Goal: Task Accomplishment & Management: Use online tool/utility

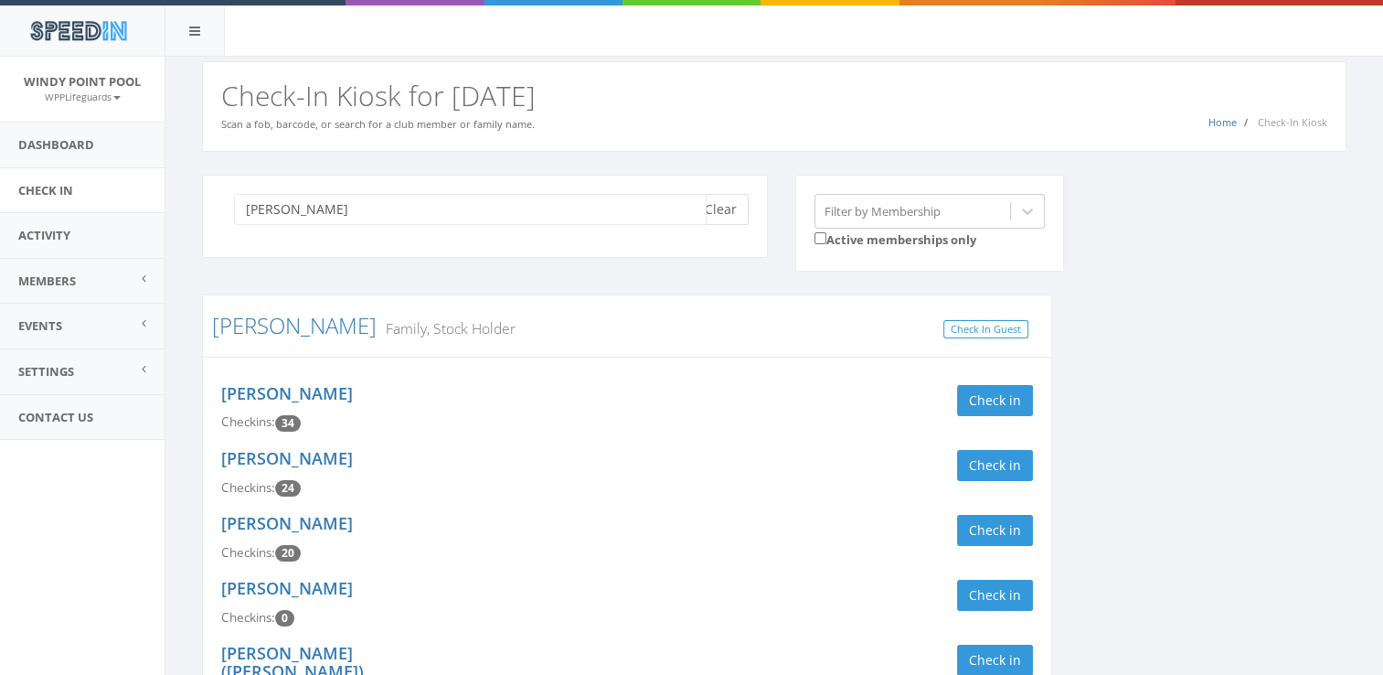
type input "[PERSON_NAME]"
click at [713, 221] on button "Clear" at bounding box center [721, 209] width 56 height 31
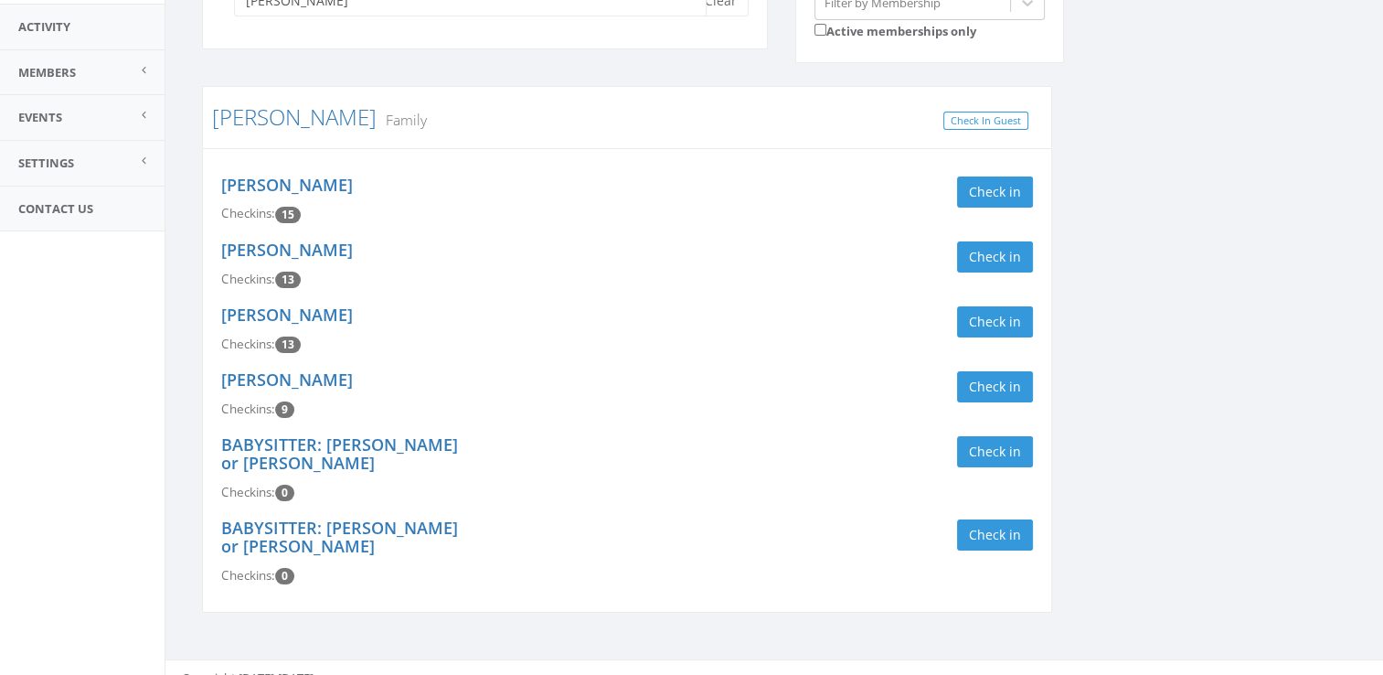
scroll to position [208, 0]
type input "[PERSON_NAME]"
click at [993, 201] on button "Check in" at bounding box center [995, 191] width 76 height 31
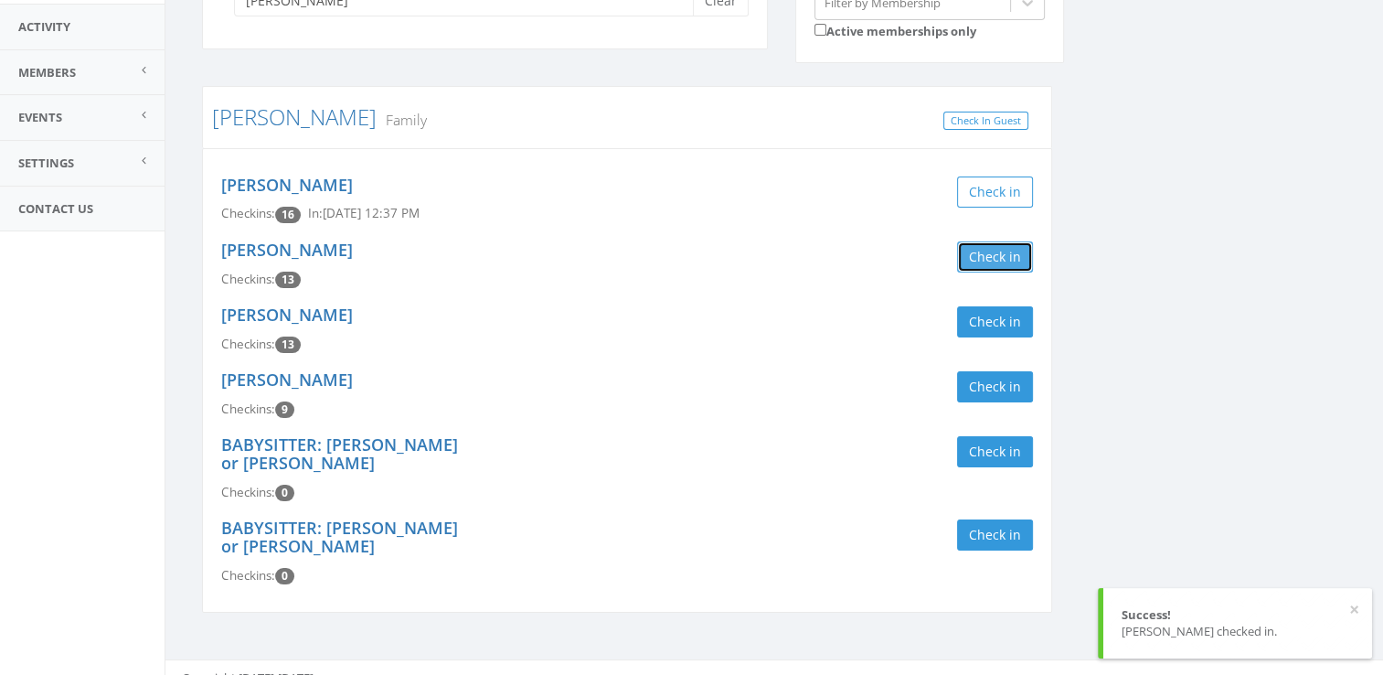
click at [995, 258] on button "Check in" at bounding box center [995, 256] width 76 height 31
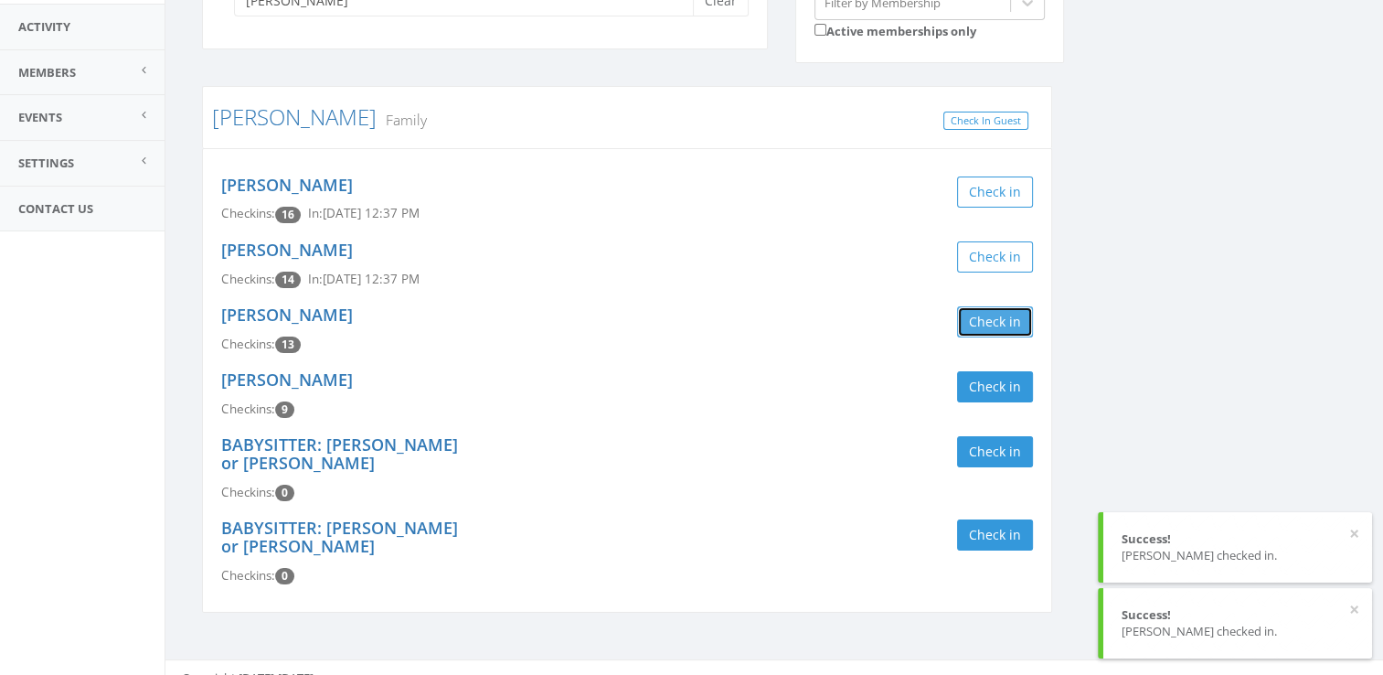
click at [995, 335] on button "Check in" at bounding box center [995, 321] width 76 height 31
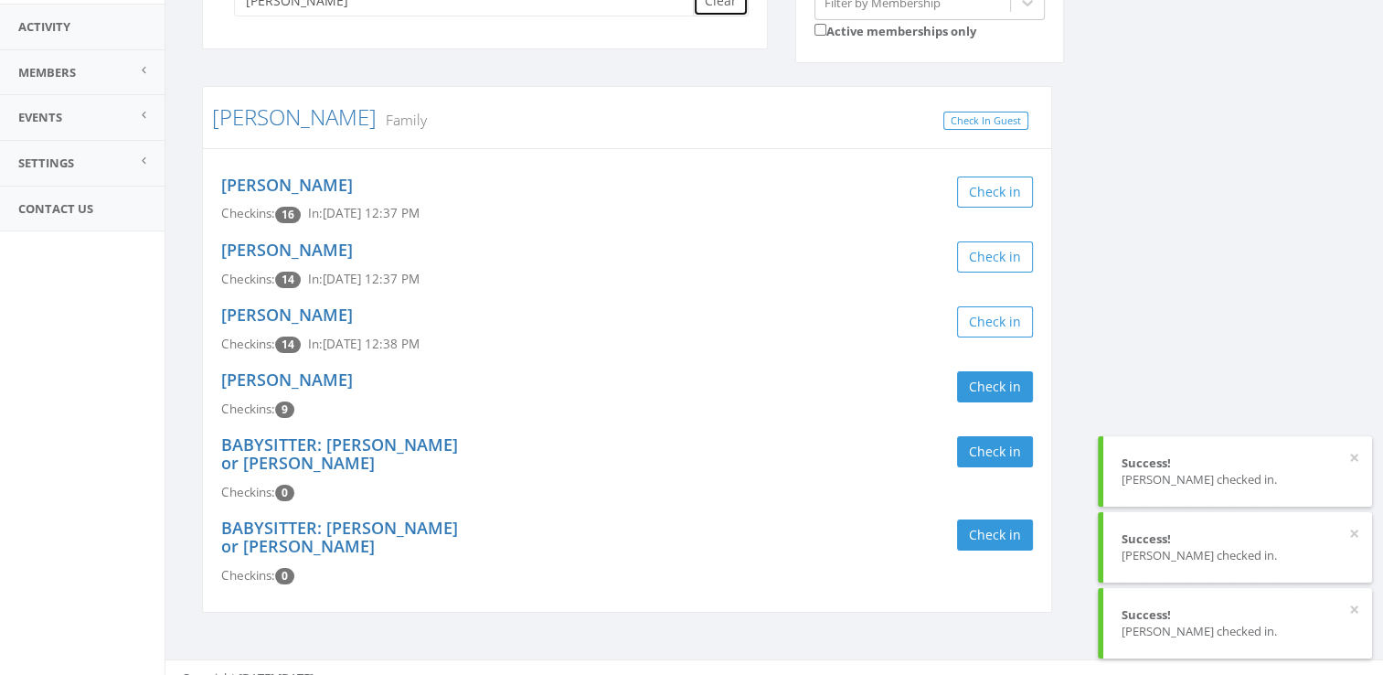
click at [731, 10] on button "Clear" at bounding box center [721, 0] width 56 height 31
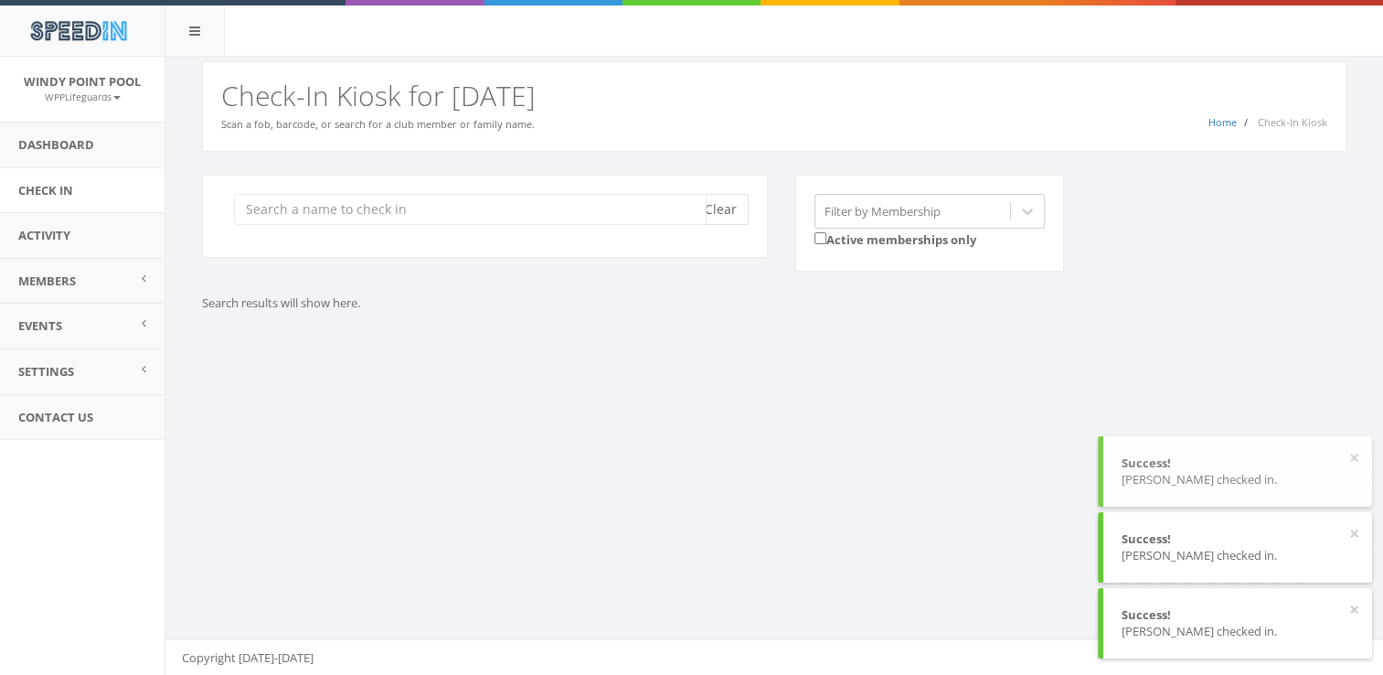
scroll to position [0, 0]
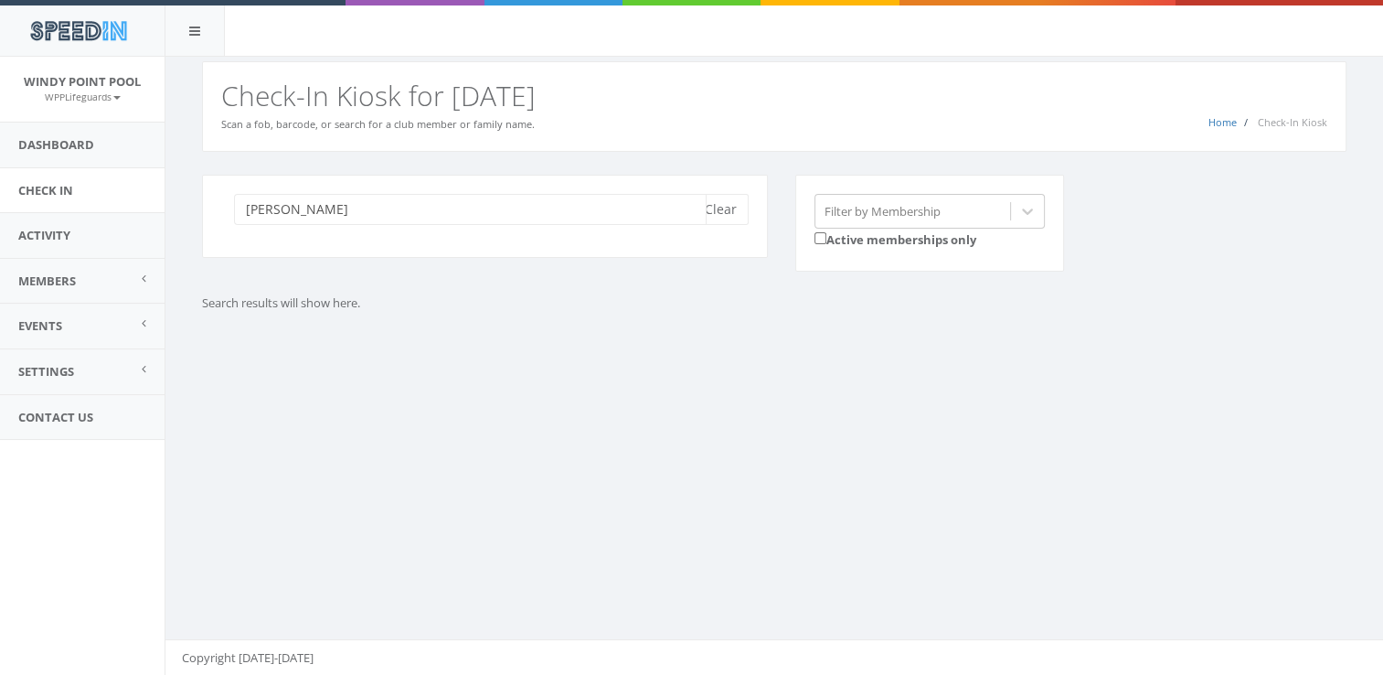
type input "[PERSON_NAME]"
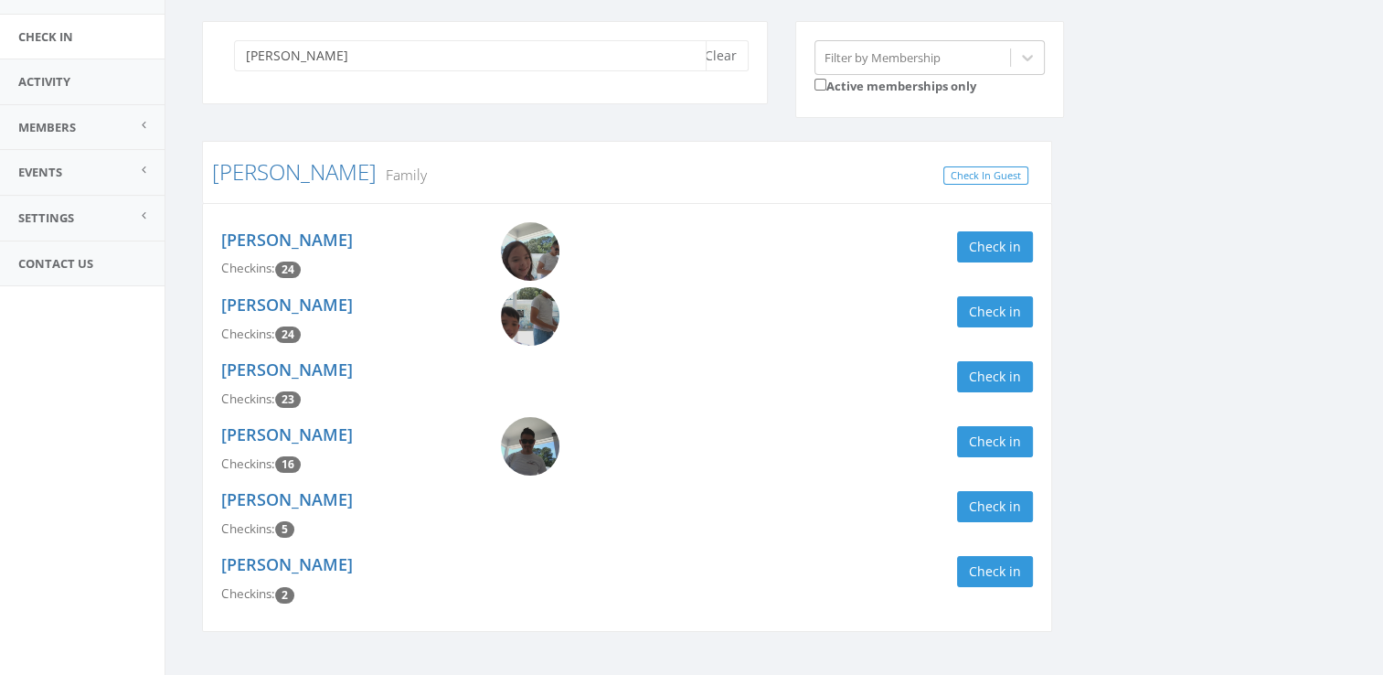
scroll to position [191, 0]
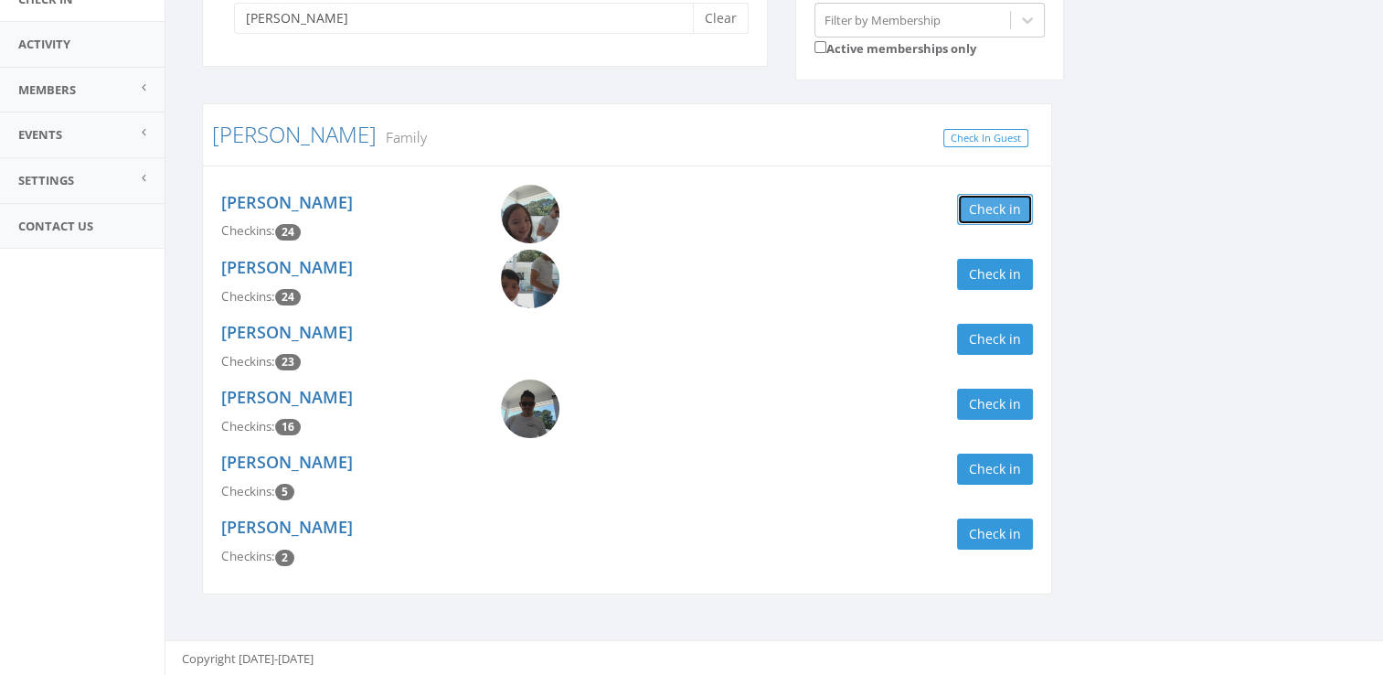
click at [968, 210] on button "Check in" at bounding box center [995, 209] width 76 height 31
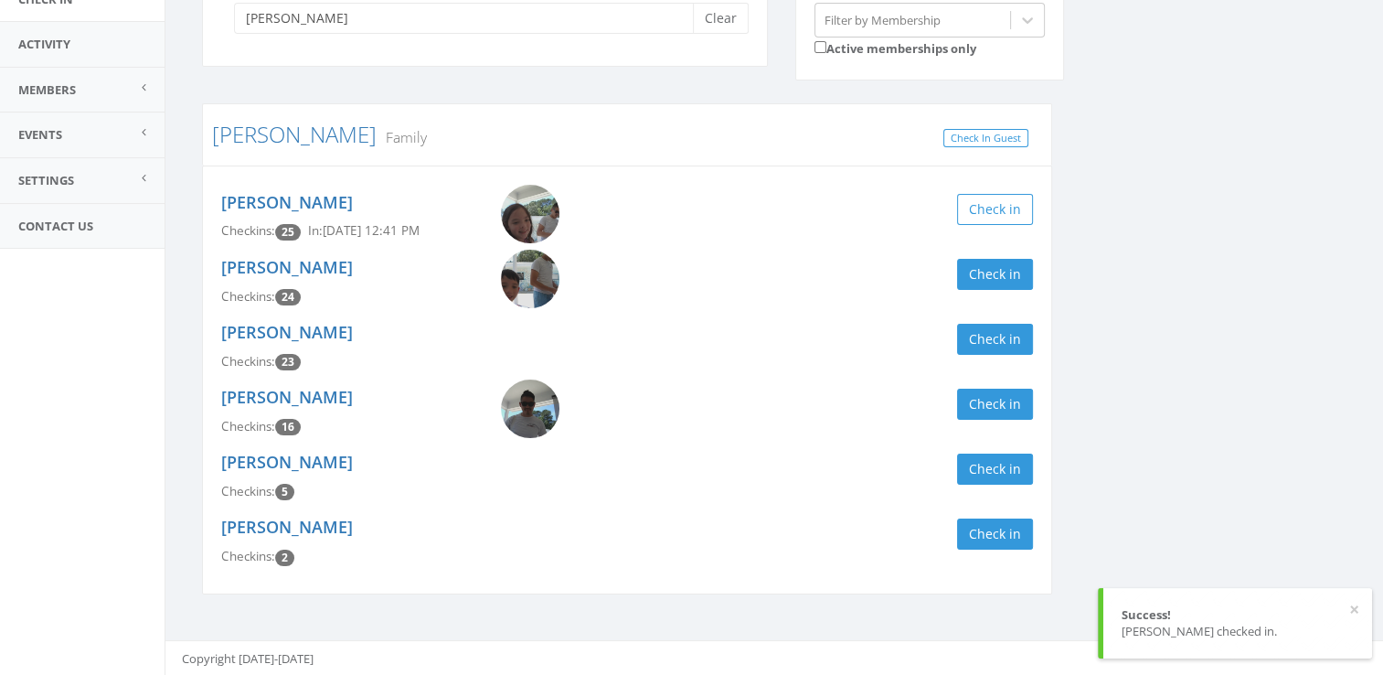
click at [783, 316] on div "[PERSON_NAME] Checkins: 23 Check in" at bounding box center [627, 346] width 839 height 65
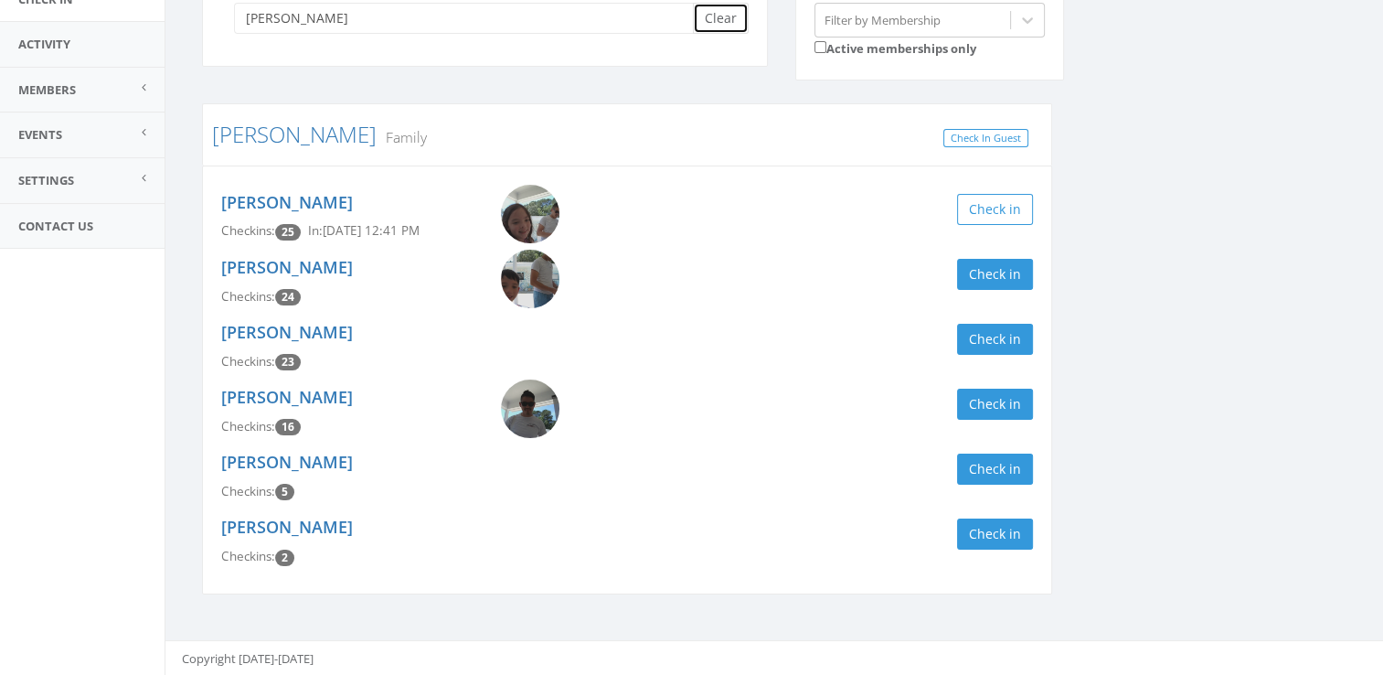
click at [724, 16] on button "Clear" at bounding box center [721, 18] width 56 height 31
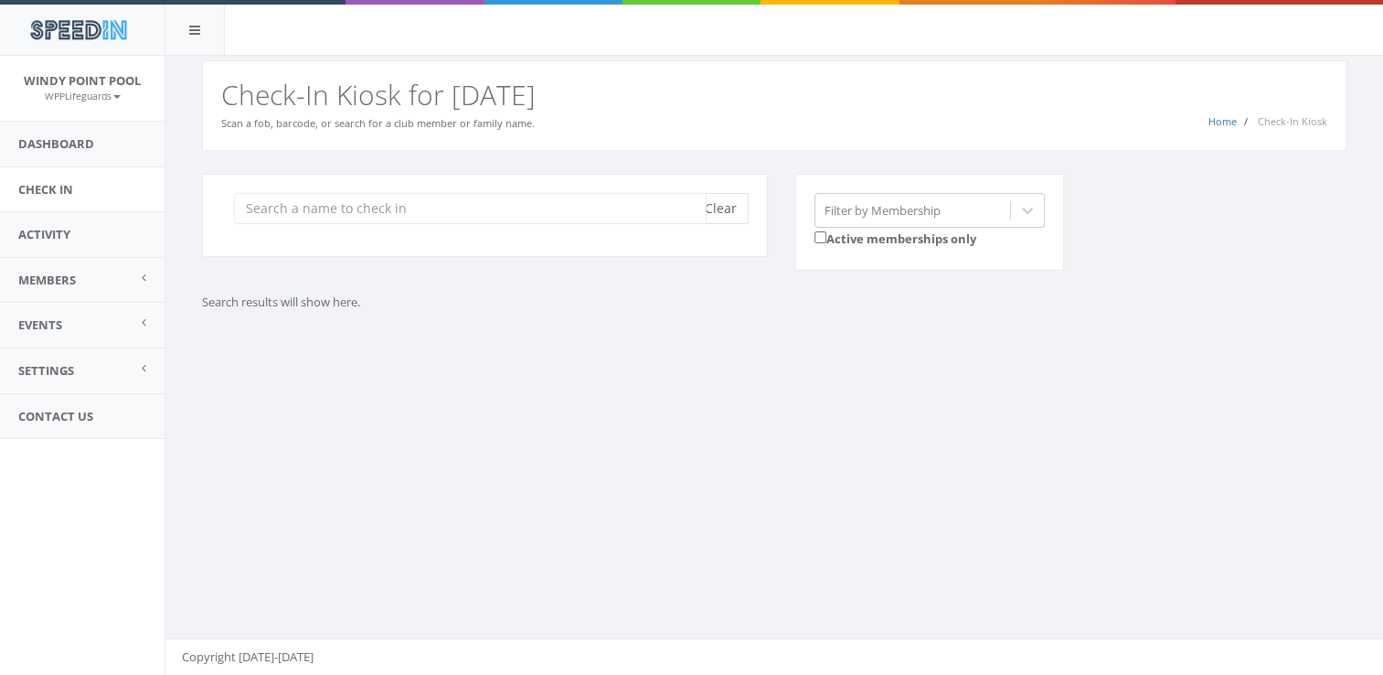
scroll to position [0, 0]
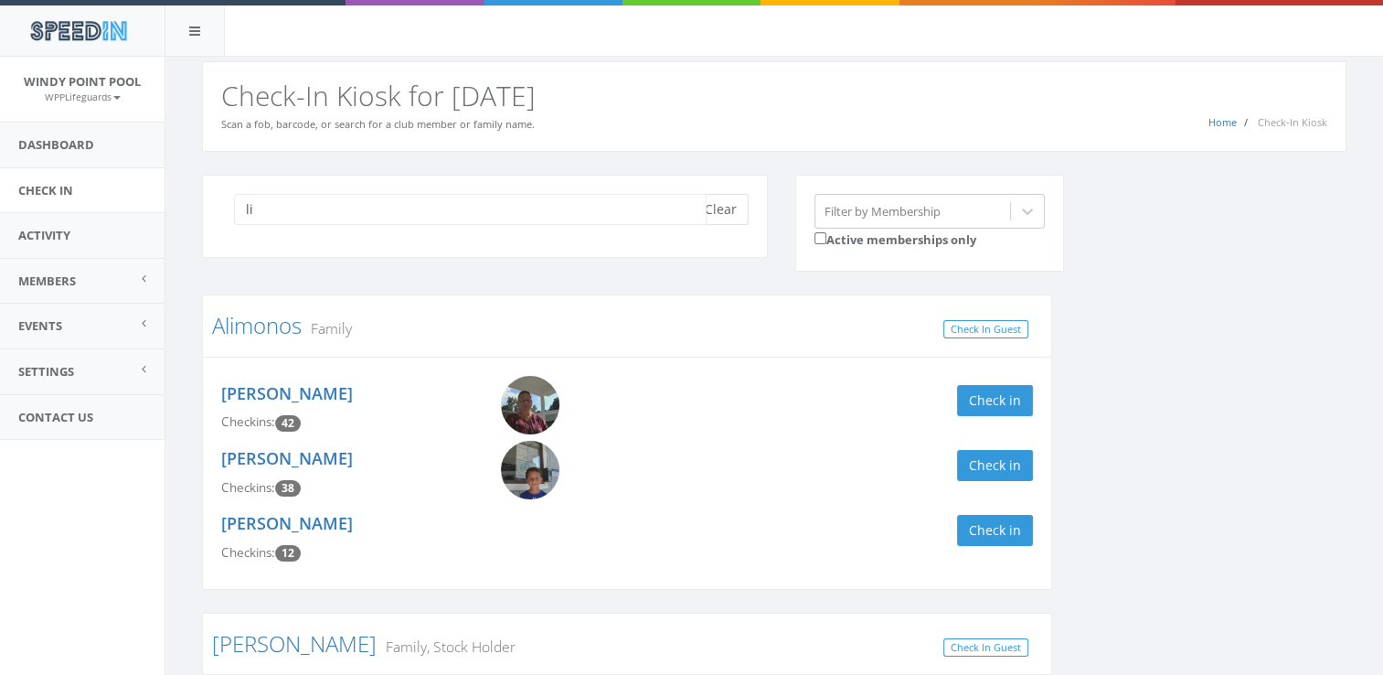
type input "l"
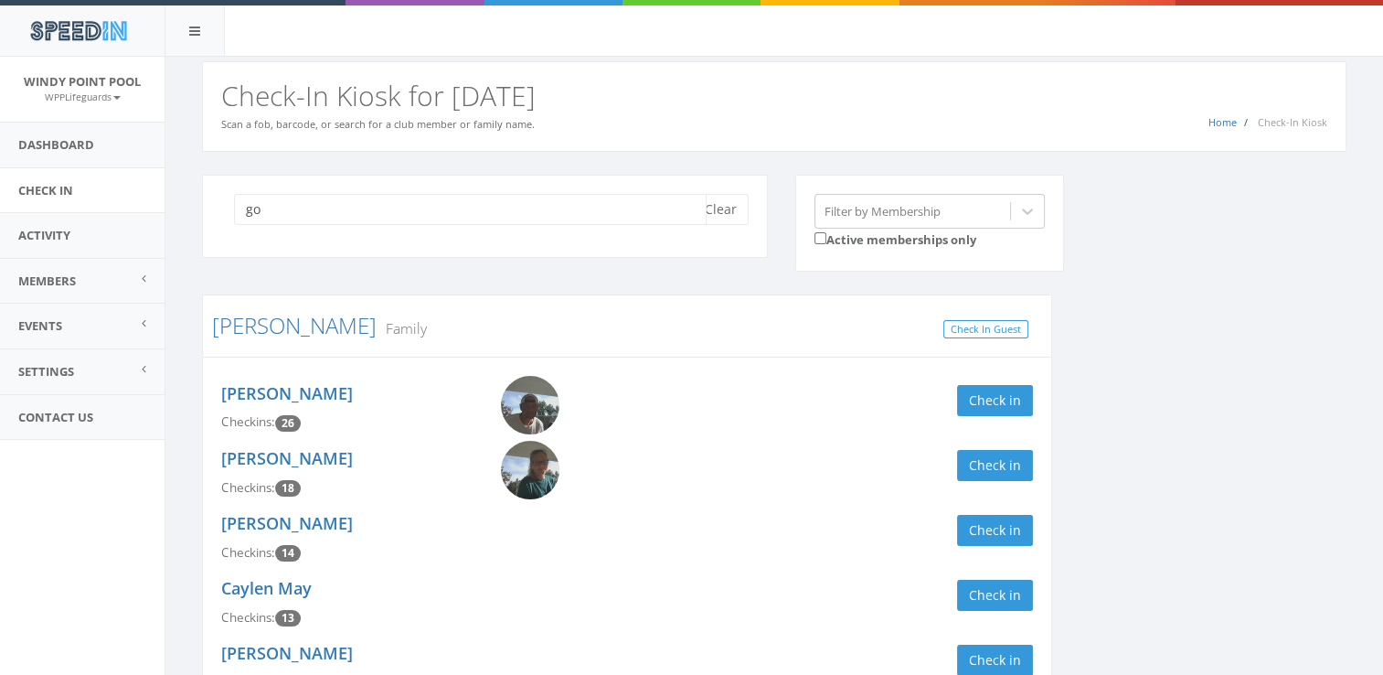
type input "g"
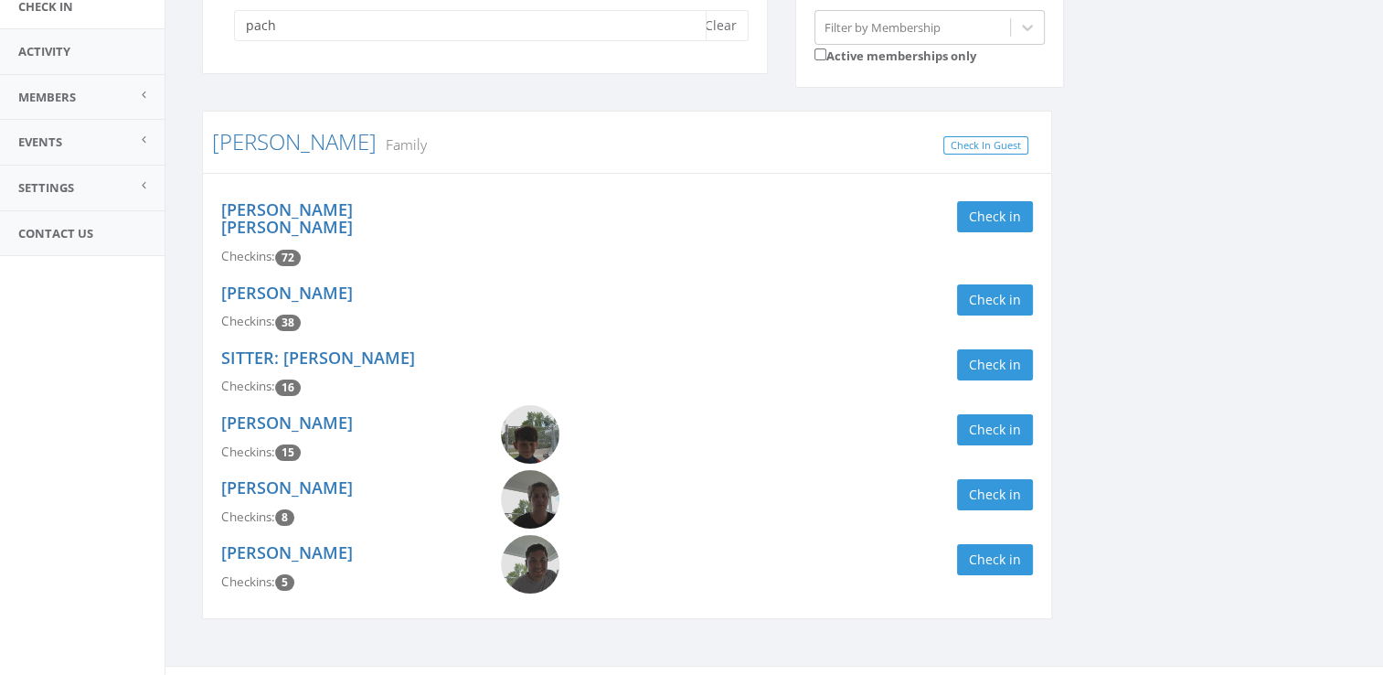
scroll to position [189, 0]
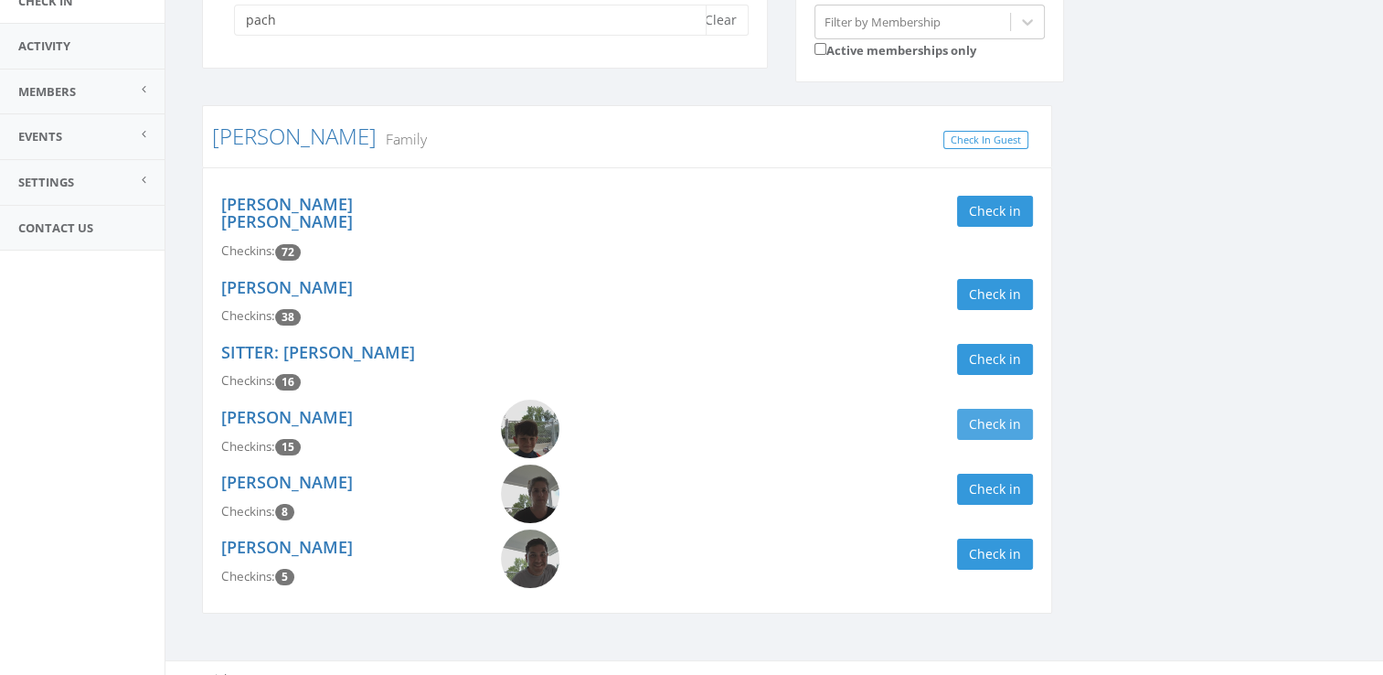
type input "pach"
click at [1012, 409] on button "Check in" at bounding box center [995, 424] width 76 height 31
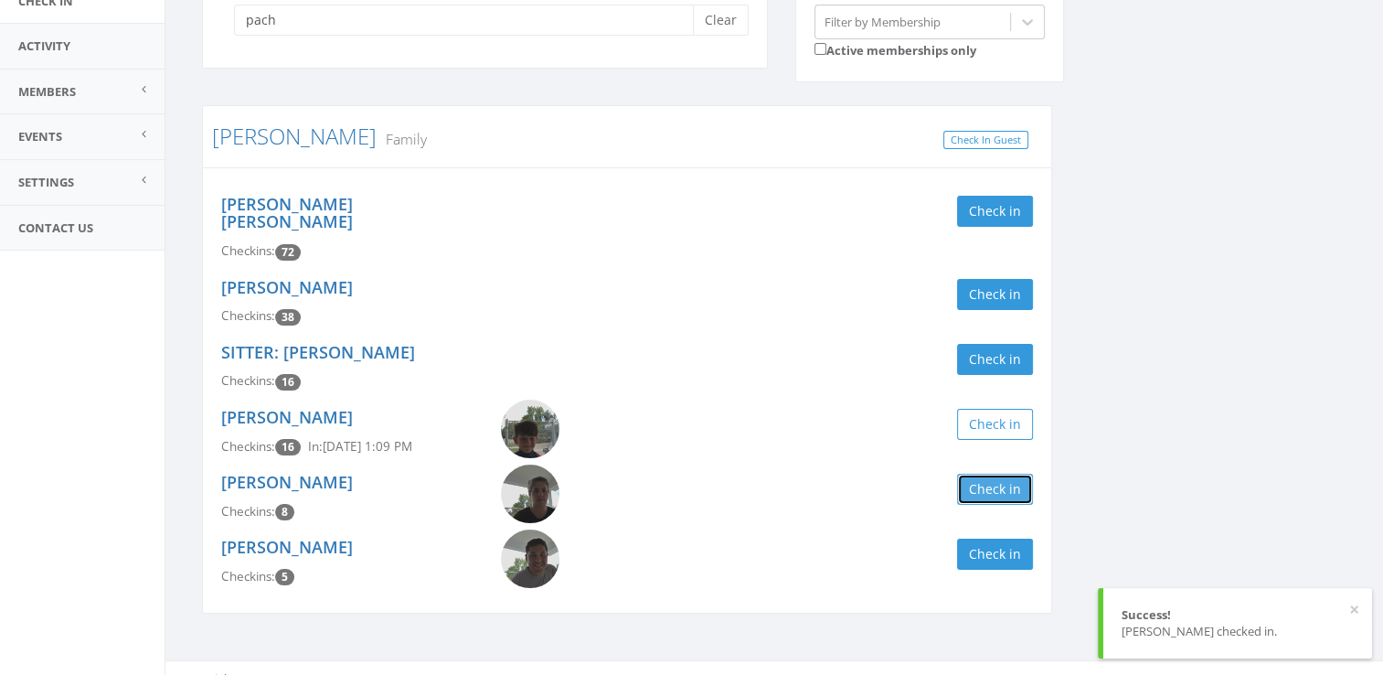
click at [995, 474] on button "Check in" at bounding box center [995, 489] width 76 height 31
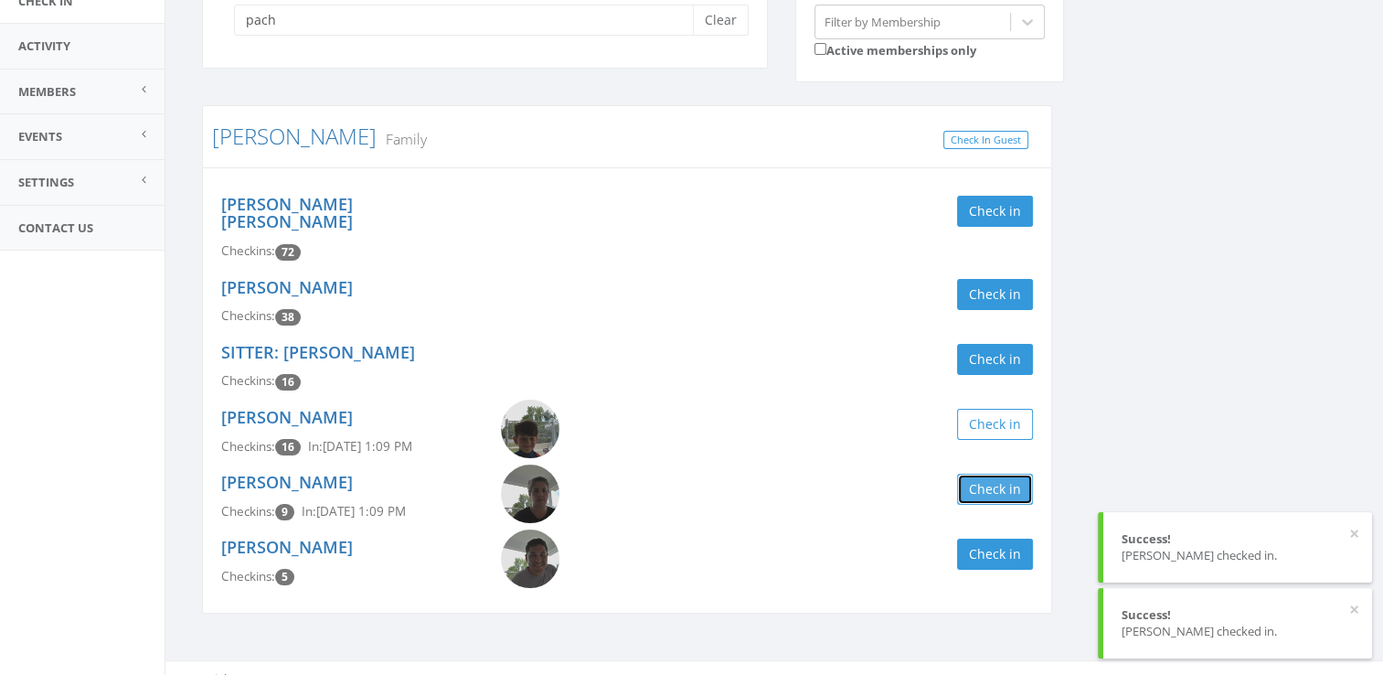
scroll to position [0, 0]
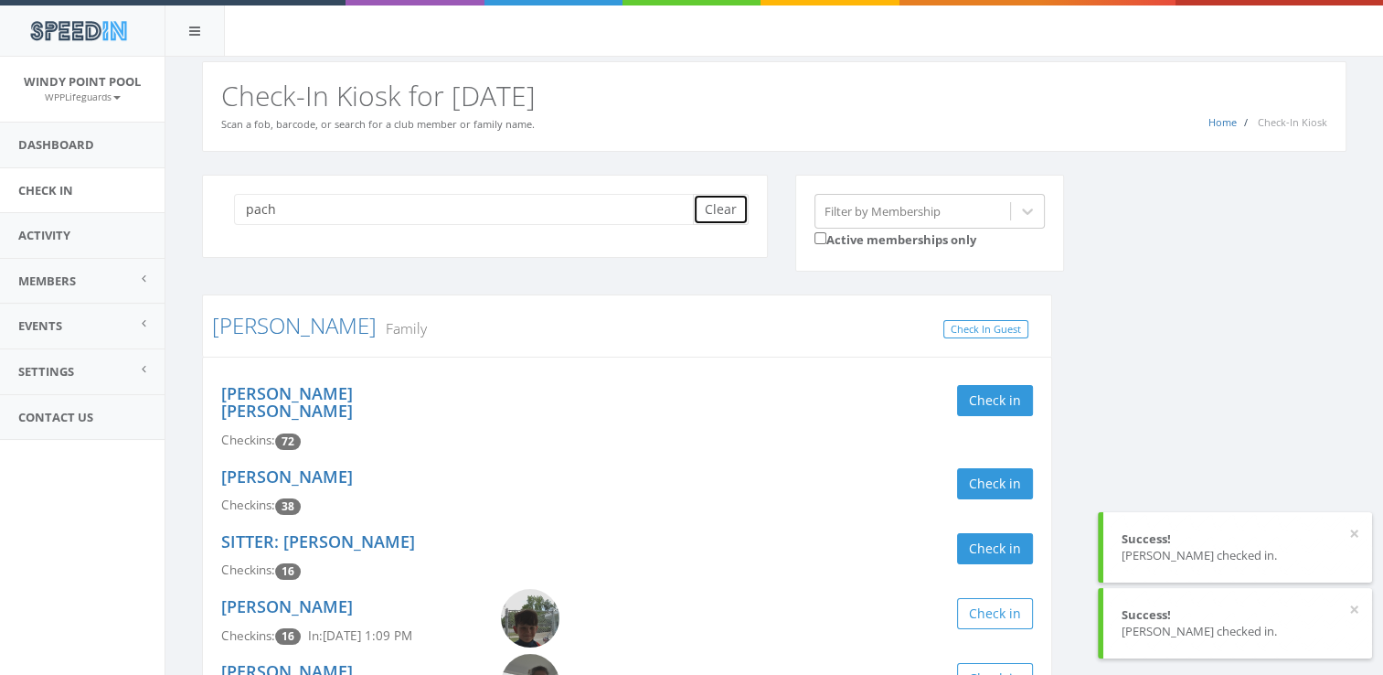
click at [726, 196] on button "Clear" at bounding box center [721, 209] width 56 height 31
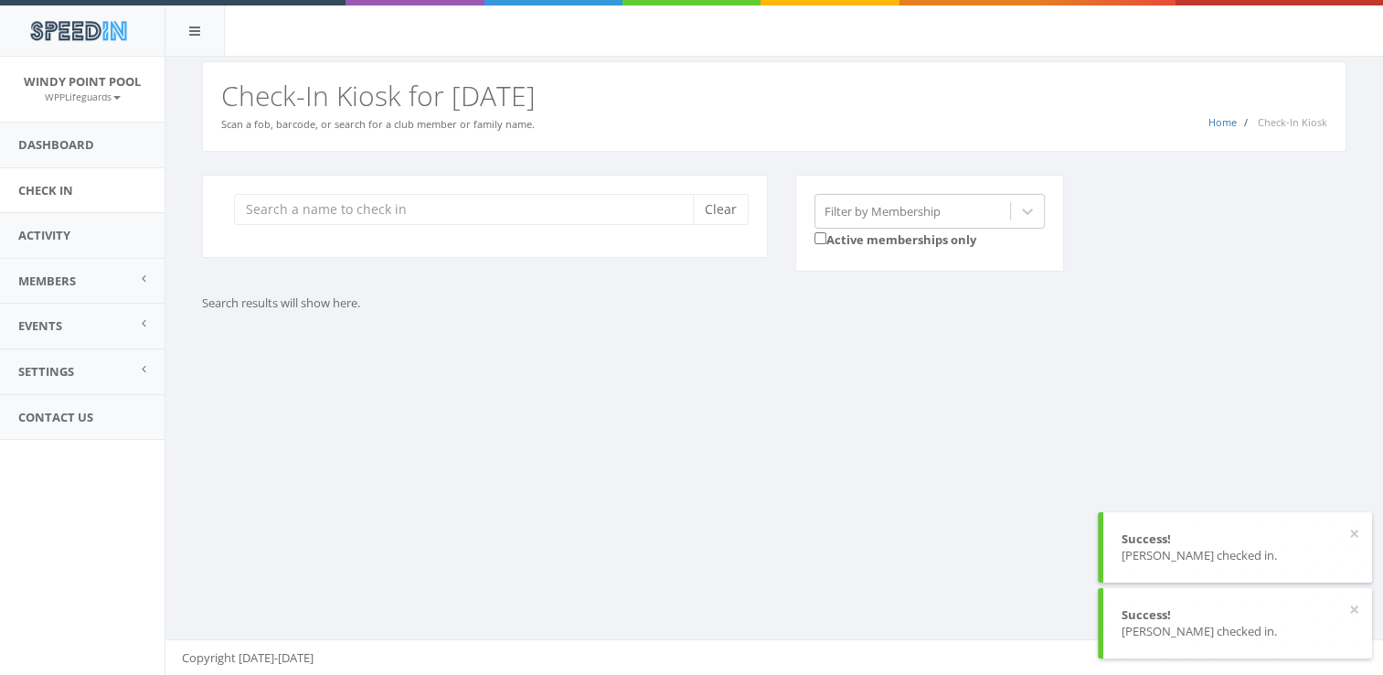
click at [625, 397] on div "You are using Internet Explorer, which is an old, insecure browser that does no…" at bounding box center [774, 366] width 1219 height 619
